Goal: Transaction & Acquisition: Purchase product/service

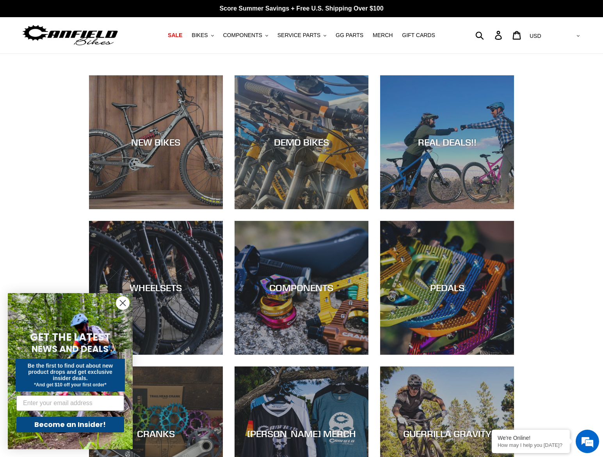
click at [125, 301] on icon "Close dialog" at bounding box center [122, 303] width 5 height 5
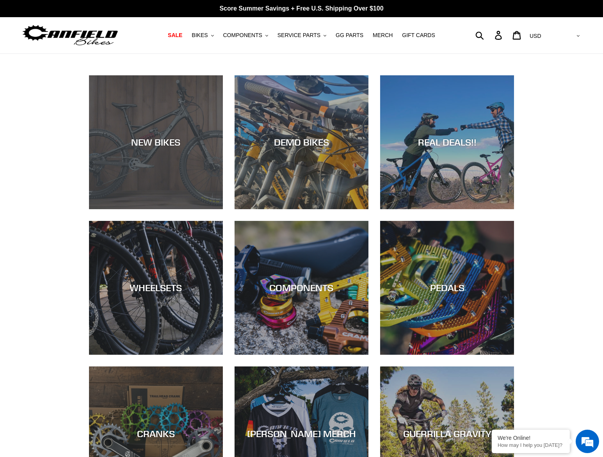
click at [154, 137] on div "NEW BIKES" at bounding box center [156, 142] width 134 height 11
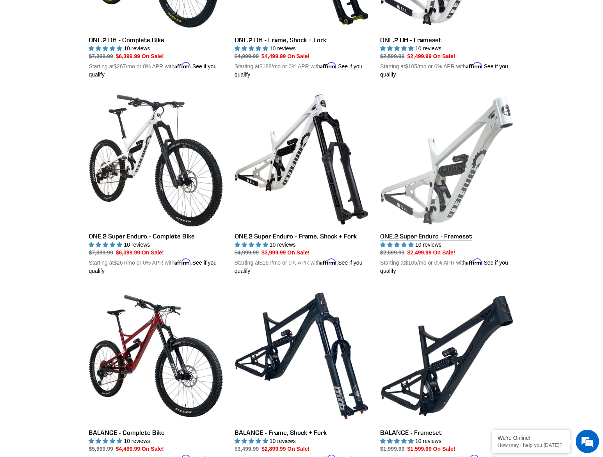
scroll to position [546, 0]
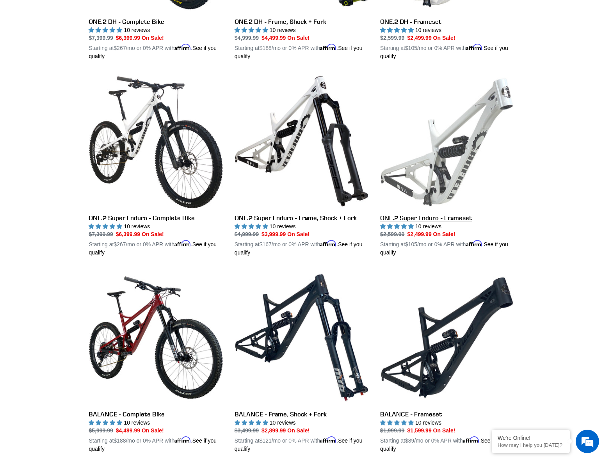
click at [434, 173] on link "ONE.2 Super Enduro - Frameset" at bounding box center [447, 165] width 134 height 183
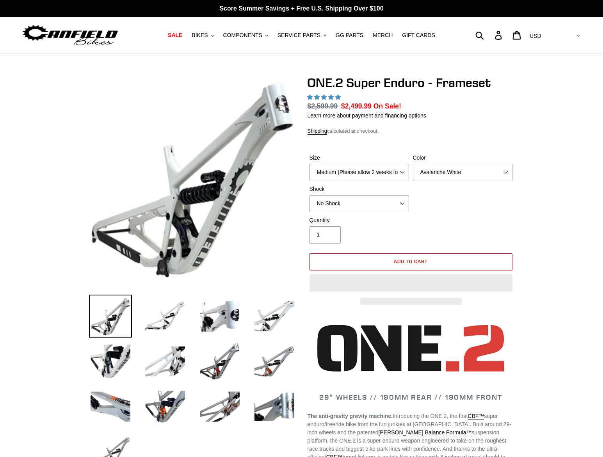
select select "highest-rating"
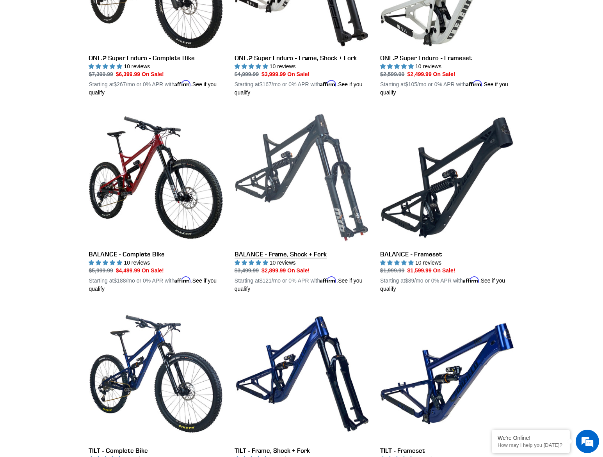
scroll to position [720, 0]
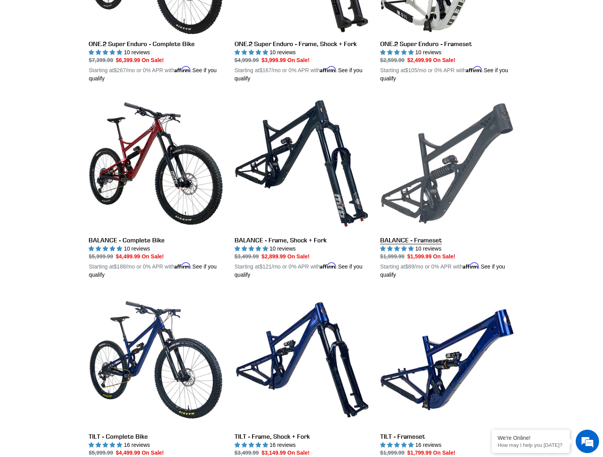
click at [441, 191] on link "BALANCE - Frameset" at bounding box center [447, 187] width 134 height 183
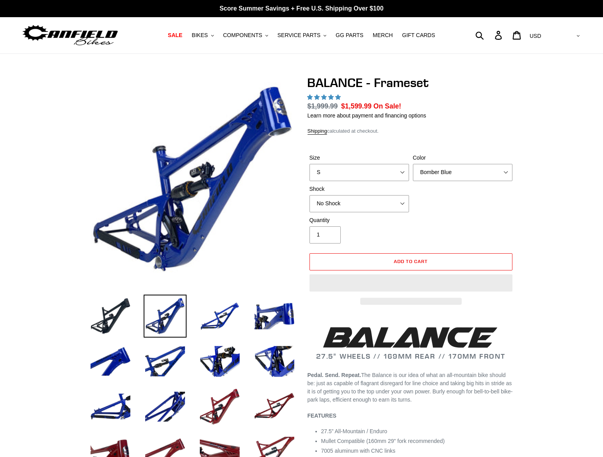
select select "highest-rating"
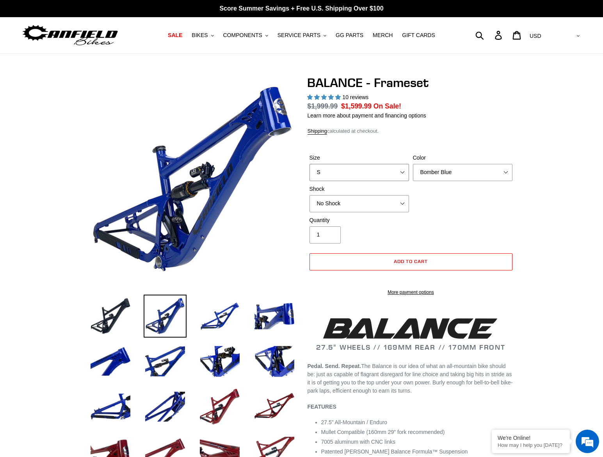
click at [352, 181] on select "S M L XL" at bounding box center [359, 172] width 100 height 17
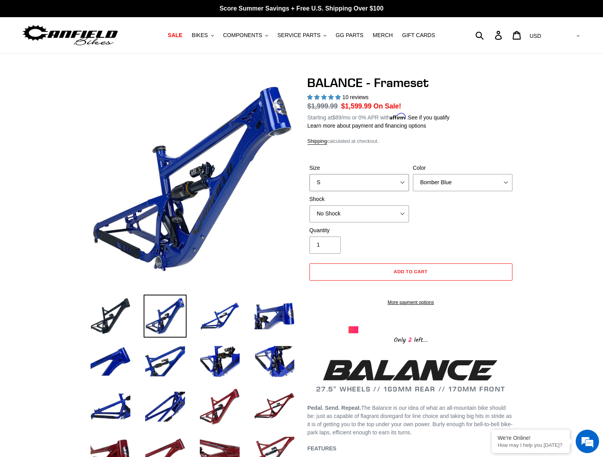
select select "M"
click at [309, 174] on select "S M L XL" at bounding box center [359, 182] width 100 height 17
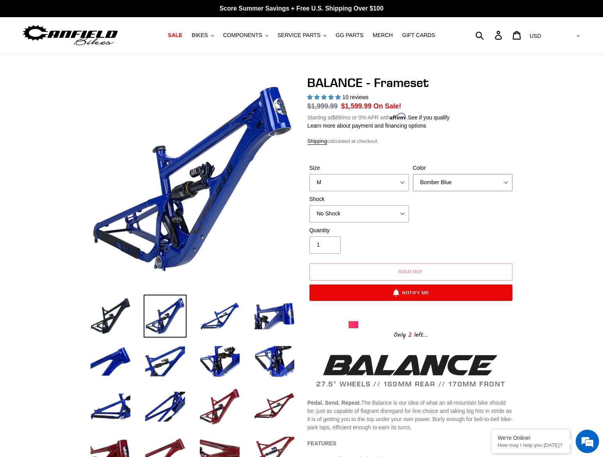
click at [435, 185] on select "Bomber Blue Goat's Blood Stealth Black" at bounding box center [463, 182] width 100 height 17
select select "Stealth Black"
click at [413, 174] on select "Bomber Blue Goat's Blood Stealth Black" at bounding box center [463, 182] width 100 height 17
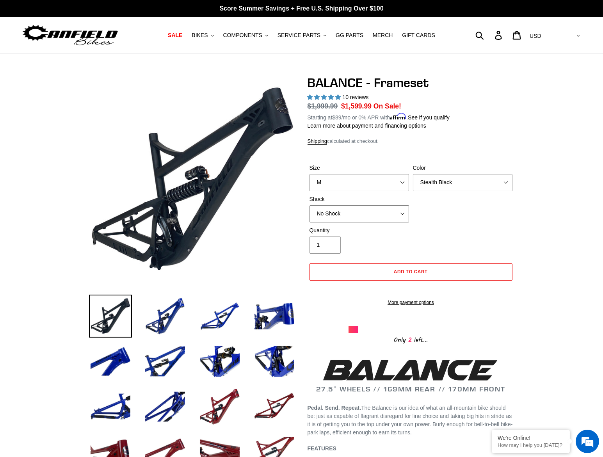
click at [349, 210] on select "No Shock Cane Creek Kitsuma Air Öhlins TTX2 Air EXT Storia V3-S" at bounding box center [359, 213] width 100 height 17
click at [309, 205] on select "No Shock Cane Creek Kitsuma Air Öhlins TTX2 Air EXT Storia V3-S" at bounding box center [359, 213] width 100 height 17
click at [466, 220] on div "Size S M L XL Color Bomber Blue Goat's Blood Stealth Black Shock No Shock" at bounding box center [411, 195] width 207 height 62
click at [364, 209] on select "No Shock Cane Creek Kitsuma Air Öhlins TTX2 Air EXT Storia V3-S" at bounding box center [359, 213] width 100 height 17
select select "No Shock"
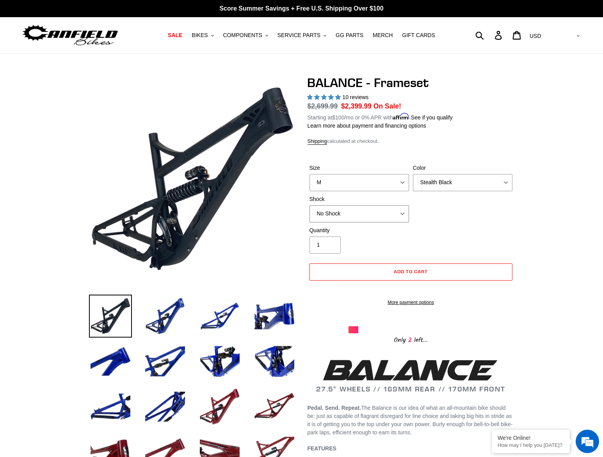
click at [309, 205] on select "No Shock Cane Creek Kitsuma Air Öhlins TTX2 Air EXT Storia V3-S" at bounding box center [359, 213] width 100 height 17
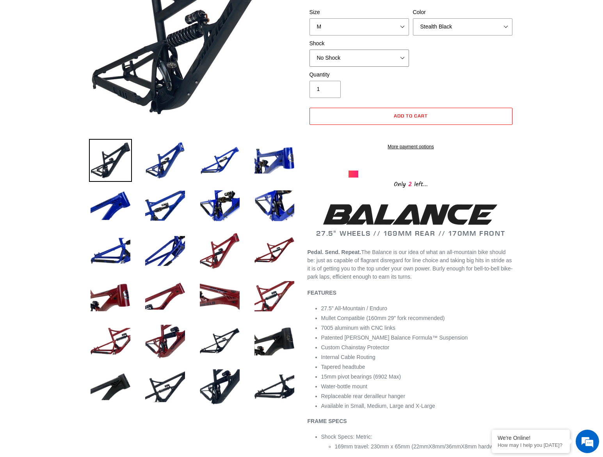
scroll to position [156, 0]
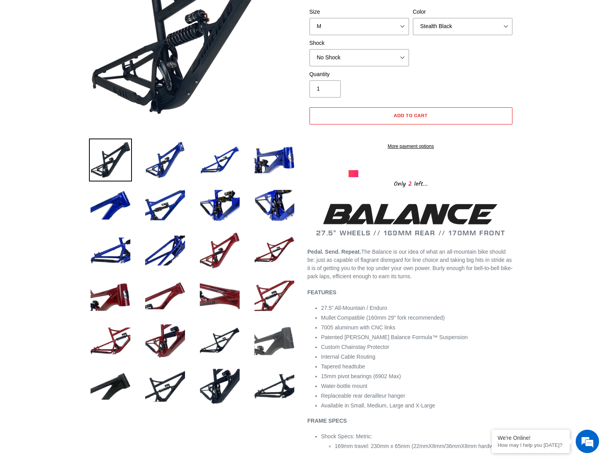
click at [284, 337] on img at bounding box center [274, 341] width 43 height 43
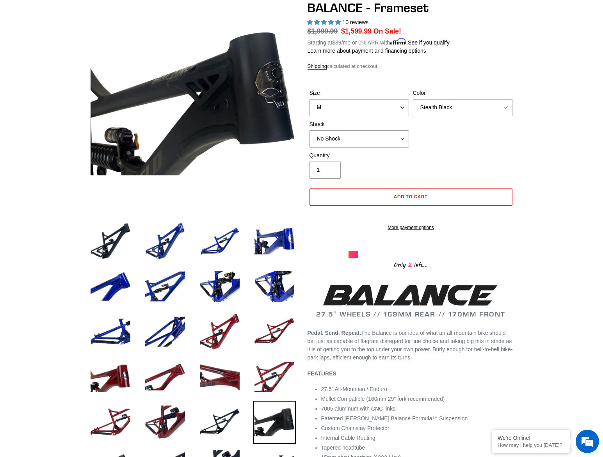
scroll to position [78, 0]
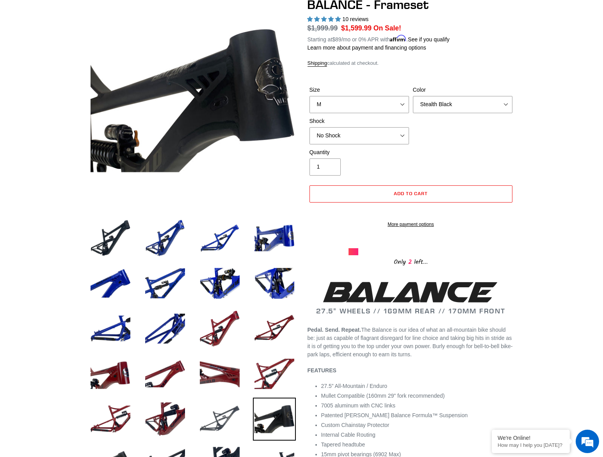
click at [224, 410] on img at bounding box center [219, 419] width 43 height 43
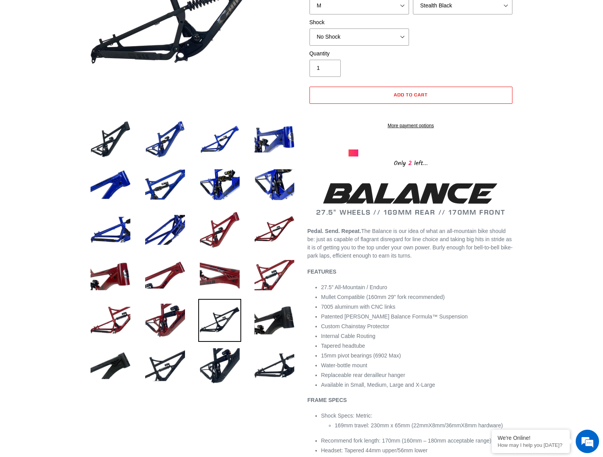
scroll to position [195, 0]
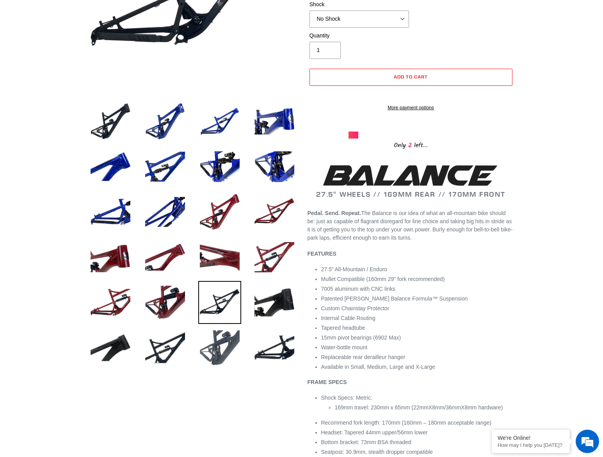
click at [217, 353] on img at bounding box center [219, 347] width 43 height 43
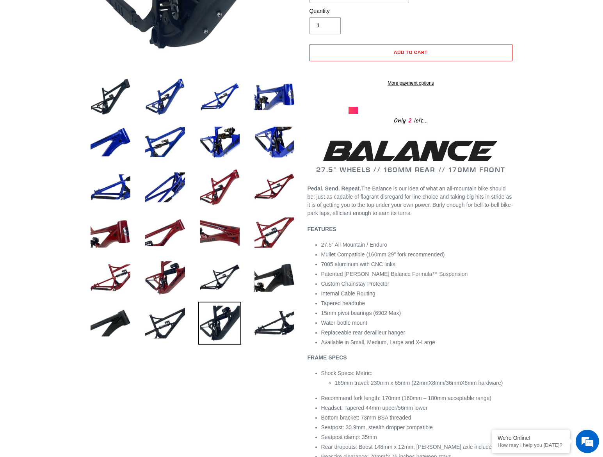
scroll to position [234, 0]
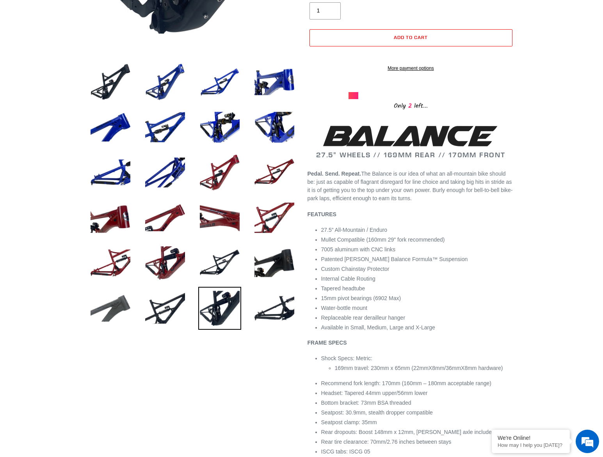
click at [116, 307] on img at bounding box center [110, 308] width 43 height 43
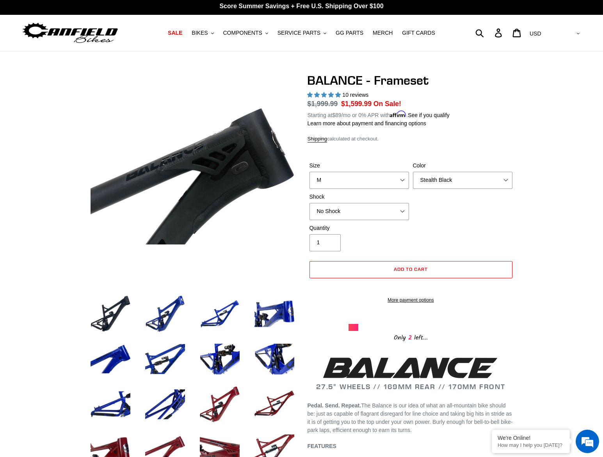
scroll to position [0, 0]
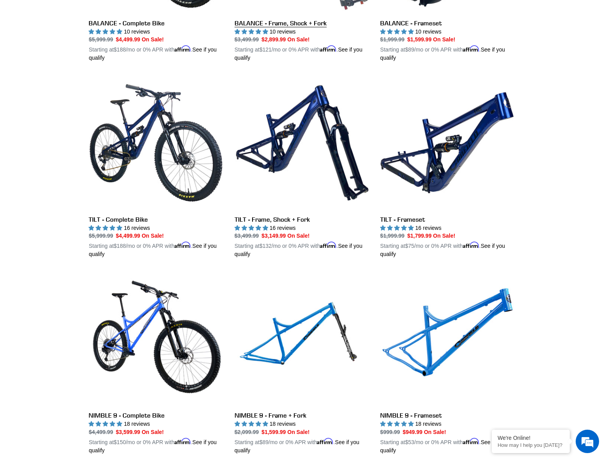
scroll to position [951, 0]
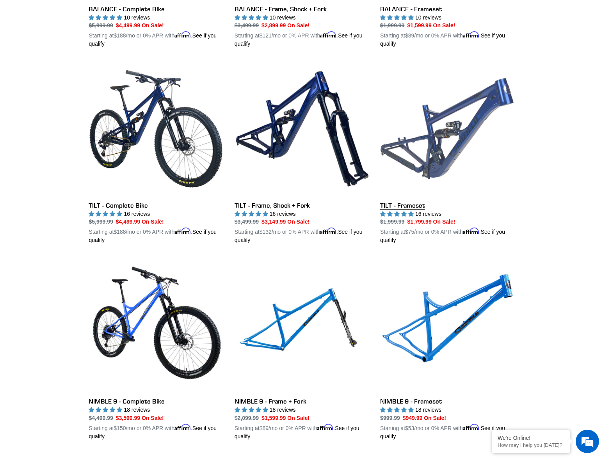
click at [442, 161] on link "TILT - Frameset" at bounding box center [447, 153] width 134 height 183
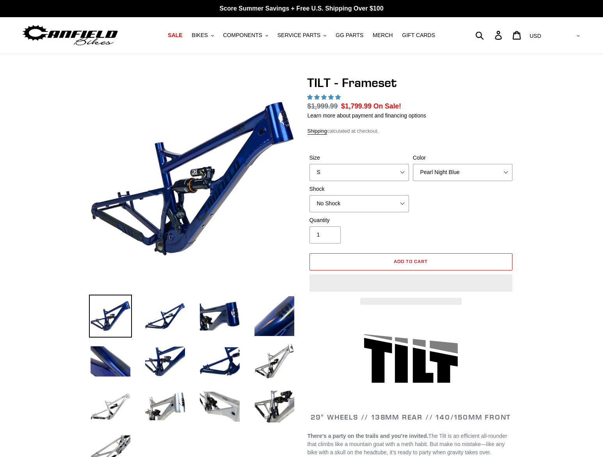
select select "highest-rating"
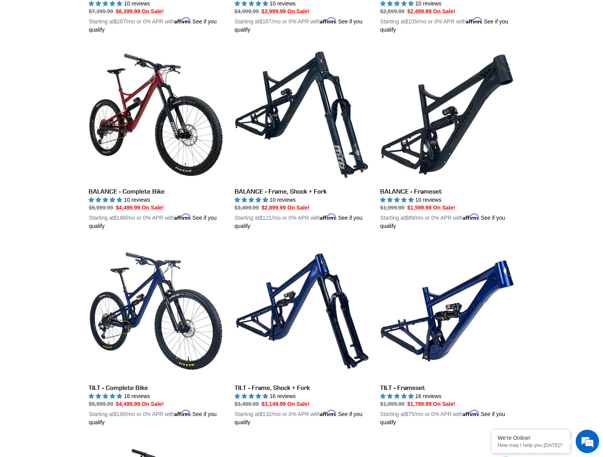
scroll to position [750, 0]
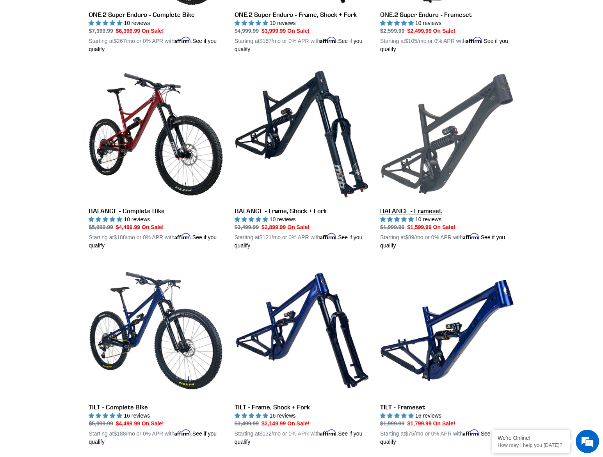
click at [423, 172] on link "BALANCE - Frameset" at bounding box center [447, 158] width 134 height 183
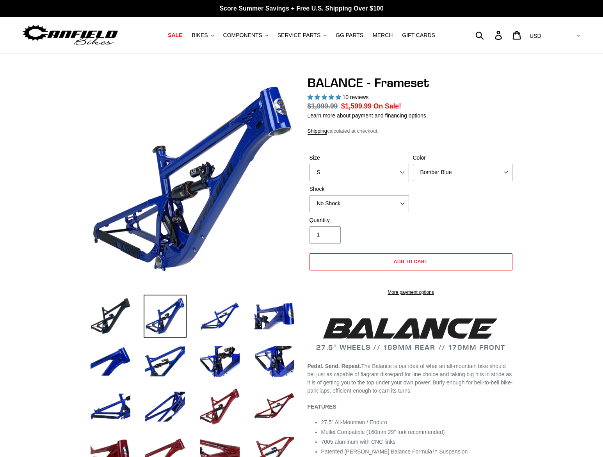
select select "highest-rating"
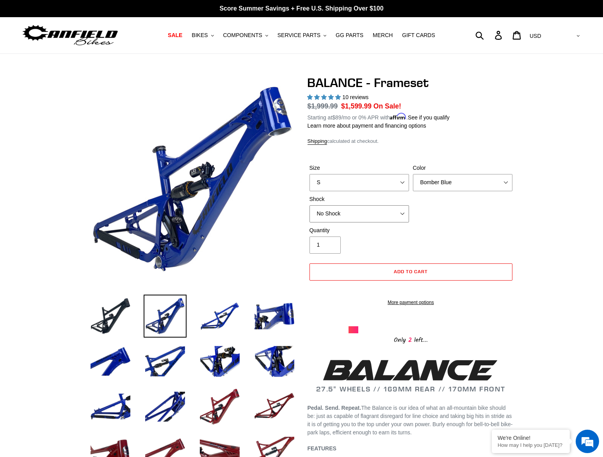
click at [349, 215] on select "No Shock Cane Creek Kitsuma Air Öhlins TTX2 Air EXT Storia V3-S" at bounding box center [359, 213] width 100 height 17
select select "EXT Storia V3-S"
click at [309, 205] on select "No Shock Cane Creek Kitsuma Air Öhlins TTX2 Air EXT Storia V3-S" at bounding box center [359, 213] width 100 height 17
click at [351, 184] on select "S M L XL" at bounding box center [359, 182] width 100 height 17
select select "M"
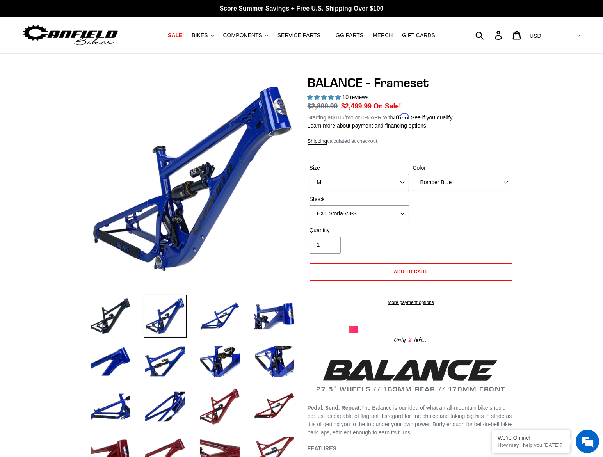
click at [309, 174] on select "S M L XL" at bounding box center [359, 182] width 100 height 17
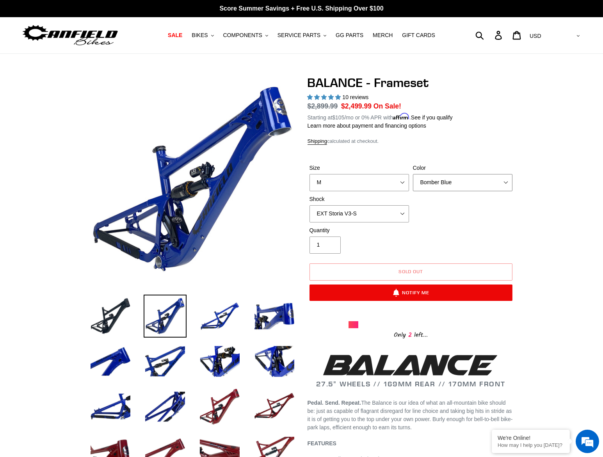
click at [439, 183] on select "Bomber Blue Goat's Blood Stealth Black" at bounding box center [463, 182] width 100 height 17
select select "Stealth Black"
click at [413, 174] on select "Bomber Blue Goat's Blood Stealth Black" at bounding box center [463, 182] width 100 height 17
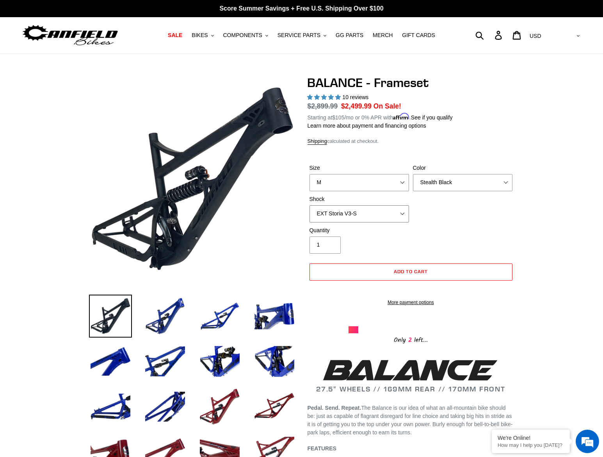
click at [361, 217] on select "No Shock Cane Creek Kitsuma Air Öhlins TTX2 Air EXT Storia V3-S" at bounding box center [359, 213] width 100 height 17
click at [309, 205] on select "No Shock Cane Creek Kitsuma Air Öhlins TTX2 Air EXT Storia V3-S" at bounding box center [359, 213] width 100 height 17
click at [345, 217] on select "No Shock Cane Creek Kitsuma Air Öhlins TTX2 Air EXT Storia V3-S" at bounding box center [359, 213] width 100 height 17
click at [309, 205] on select "No Shock Cane Creek Kitsuma Air Öhlins TTX2 Air EXT Storia V3-S" at bounding box center [359, 213] width 100 height 17
click at [343, 214] on select "No Shock Cane Creek Kitsuma Air Öhlins TTX2 Air EXT Storia V3-S" at bounding box center [359, 213] width 100 height 17
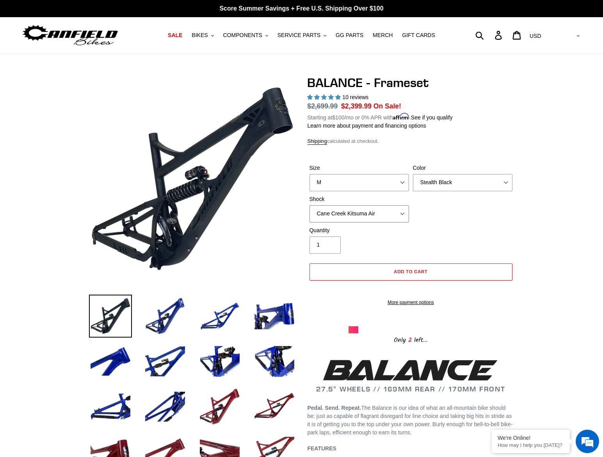
click at [309, 205] on select "No Shock Cane Creek Kitsuma Air Öhlins TTX2 Air EXT Storia V3-S" at bounding box center [359, 213] width 100 height 17
click at [351, 214] on select "No Shock Cane Creek Kitsuma Air Öhlins TTX2 Air EXT Storia V3-S" at bounding box center [359, 213] width 100 height 17
click at [309, 205] on select "No Shock Cane Creek Kitsuma Air Öhlins TTX2 Air EXT Storia V3-S" at bounding box center [359, 213] width 100 height 17
click at [348, 216] on select "No Shock Cane Creek Kitsuma Air Öhlins TTX2 Air EXT Storia V3-S" at bounding box center [359, 213] width 100 height 17
click at [309, 205] on select "No Shock Cane Creek Kitsuma Air Öhlins TTX2 Air EXT Storia V3-S" at bounding box center [359, 213] width 100 height 17
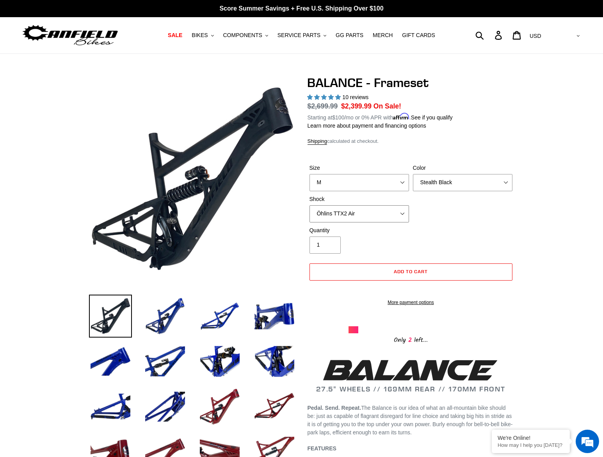
click at [348, 214] on select "No Shock Cane Creek Kitsuma Air Öhlins TTX2 Air EXT Storia V3-S" at bounding box center [359, 213] width 100 height 17
select select "No Shock"
click at [309, 205] on select "No Shock Cane Creek Kitsuma Air Öhlins TTX2 Air EXT Storia V3-S" at bounding box center [359, 213] width 100 height 17
